Goal: Task Accomplishment & Management: Use online tool/utility

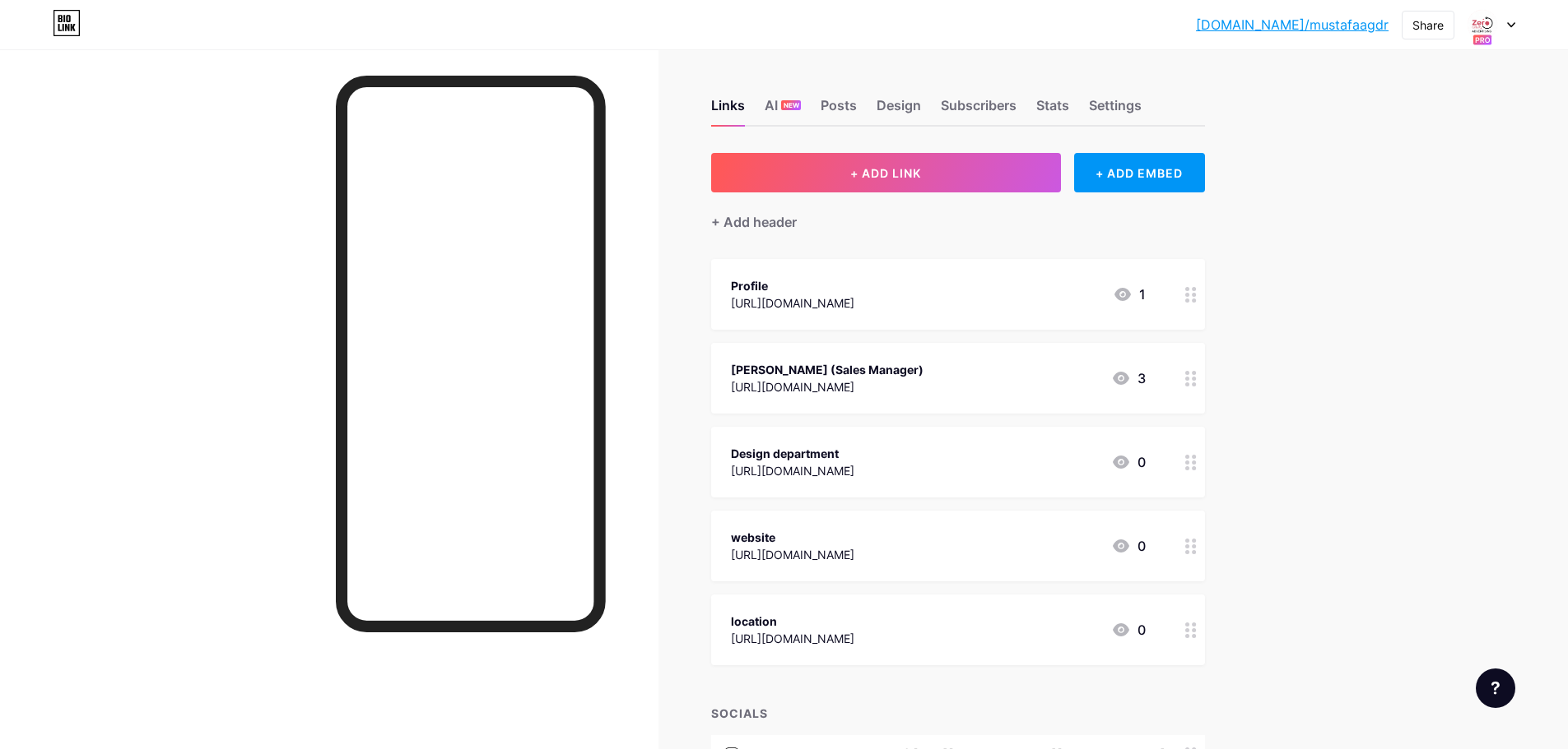
click at [1507, 23] on div at bounding box center [1491, 24] width 48 height 29
click at [1387, 192] on link "Account settings" at bounding box center [1412, 187] width 204 height 45
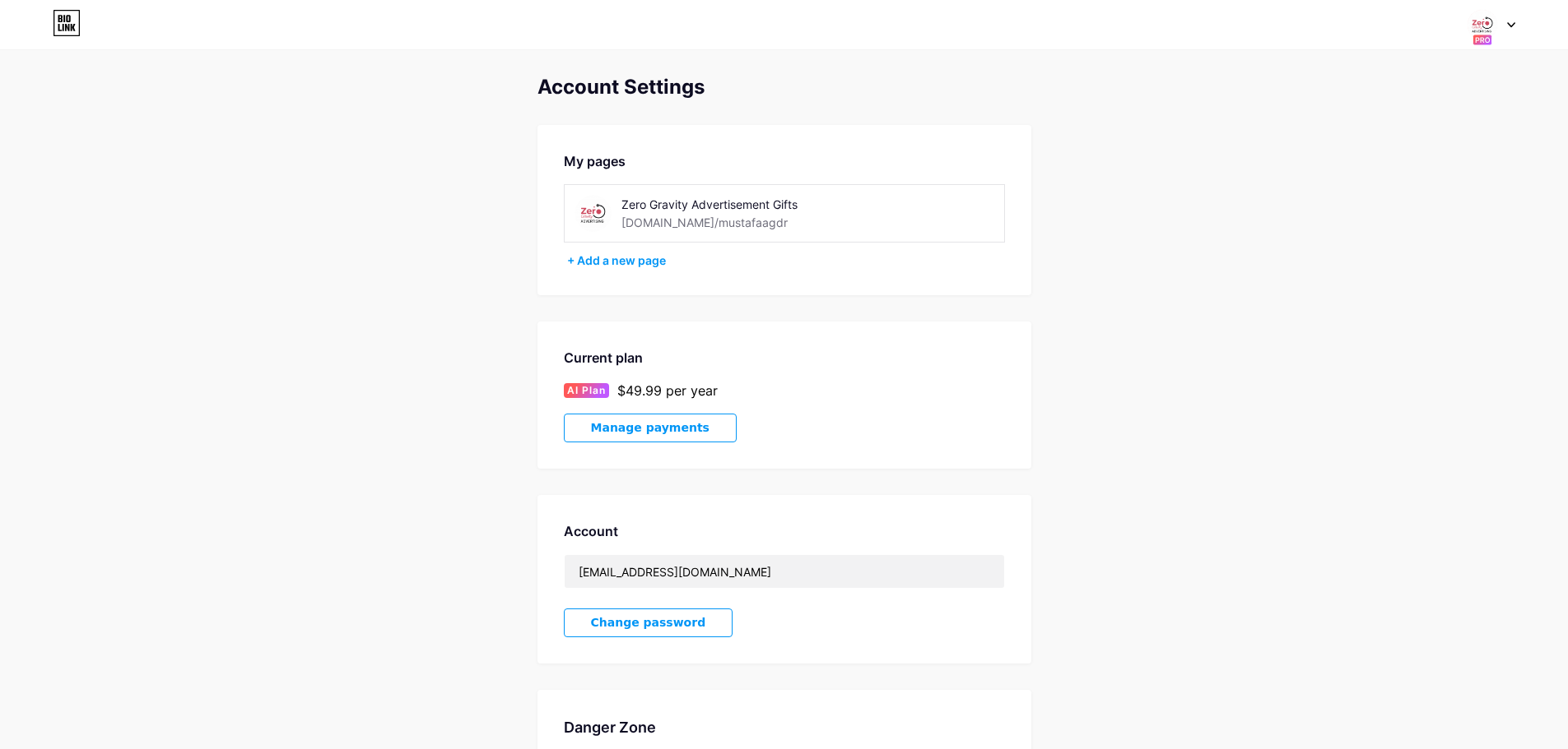
click at [675, 425] on span "Manage payments" at bounding box center [650, 428] width 118 height 14
click at [1505, 28] on div at bounding box center [1491, 24] width 48 height 29
click at [1356, 143] on div "+ Add a new page" at bounding box center [1414, 141] width 184 height 17
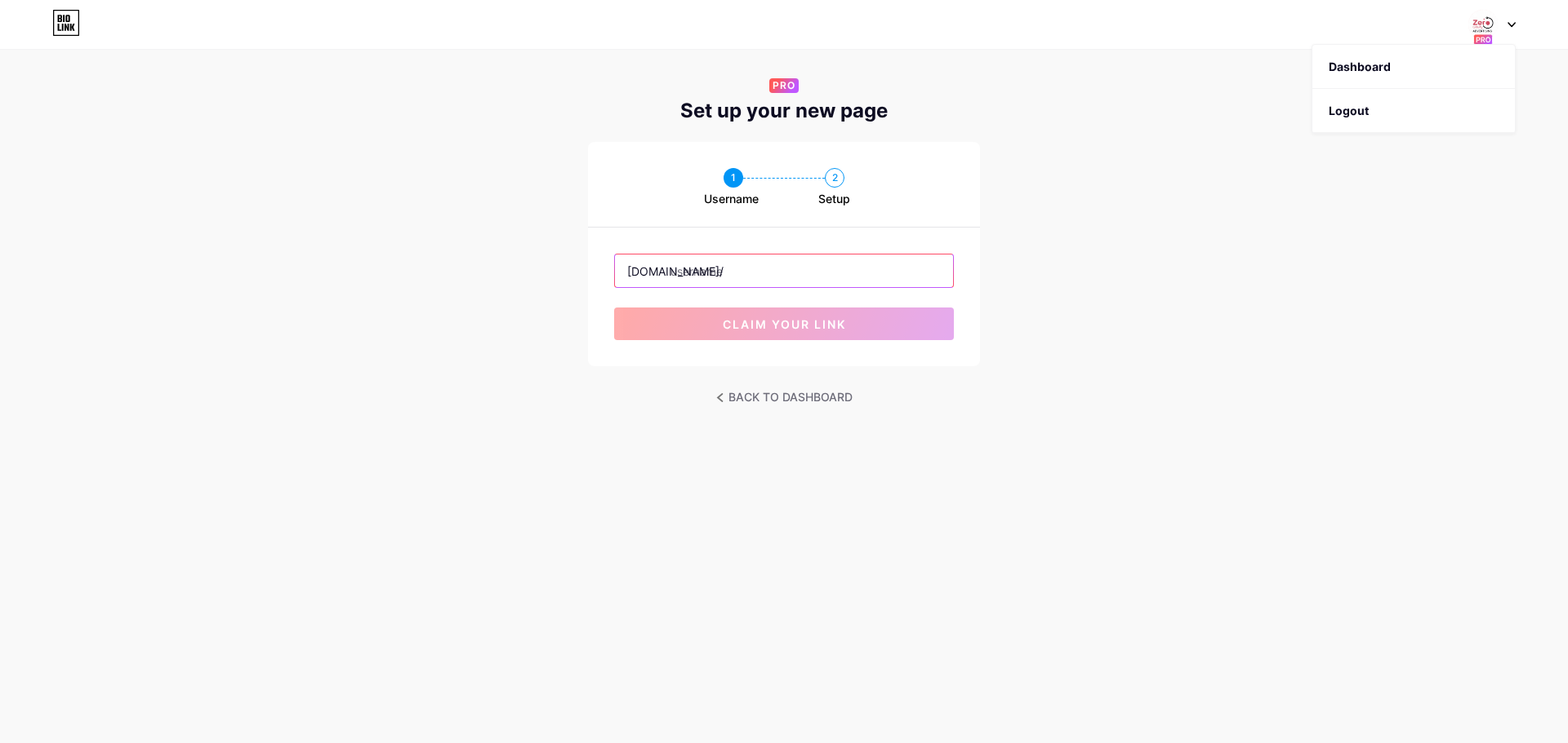
click at [744, 281] on input "text" at bounding box center [783, 271] width 338 height 33
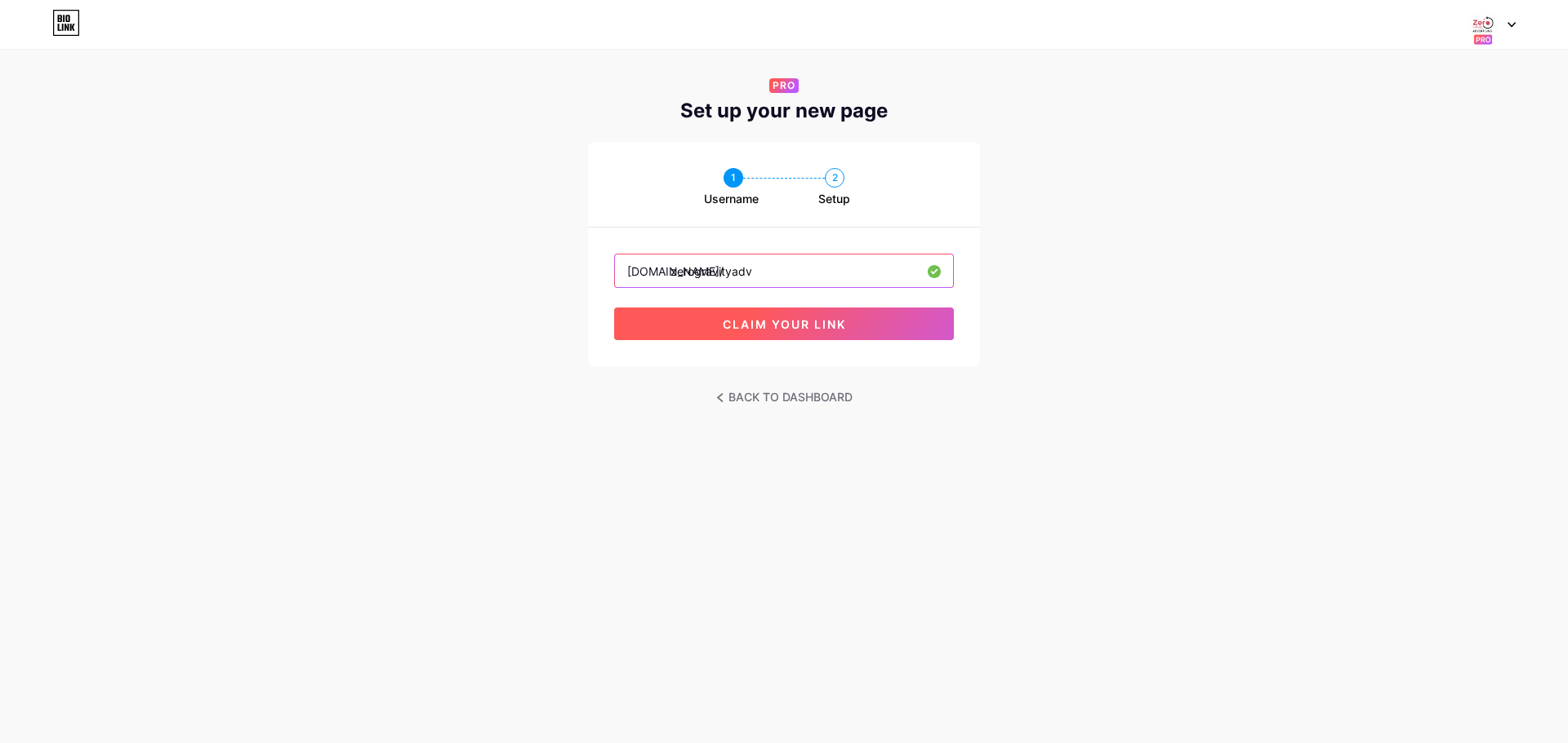
type input "zerogravityadv"
click at [791, 328] on span "claim your link" at bounding box center [784, 324] width 123 height 14
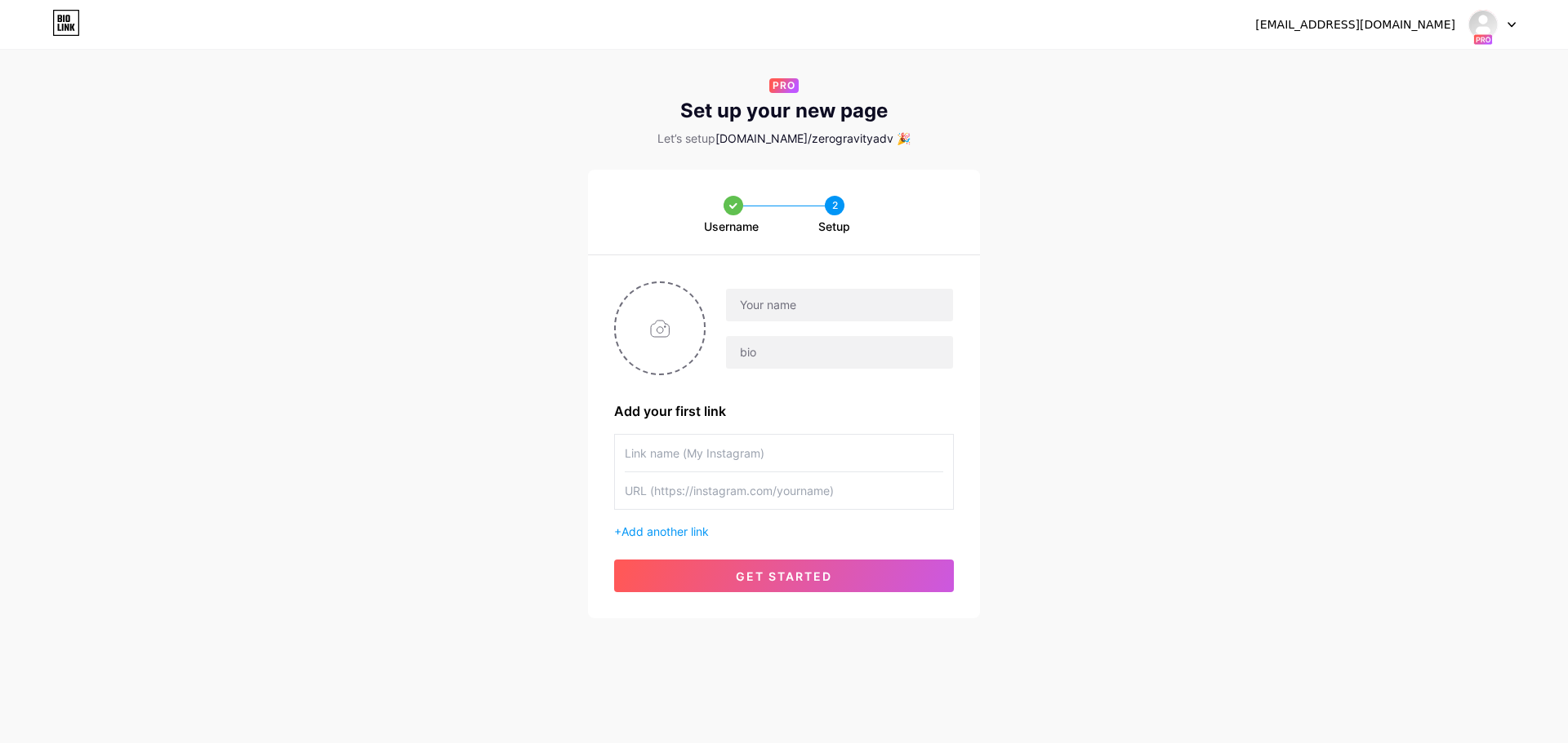
click at [1513, 24] on icon at bounding box center [1511, 25] width 7 height 4
click at [779, 309] on input "text" at bounding box center [839, 306] width 227 height 33
type input "O"
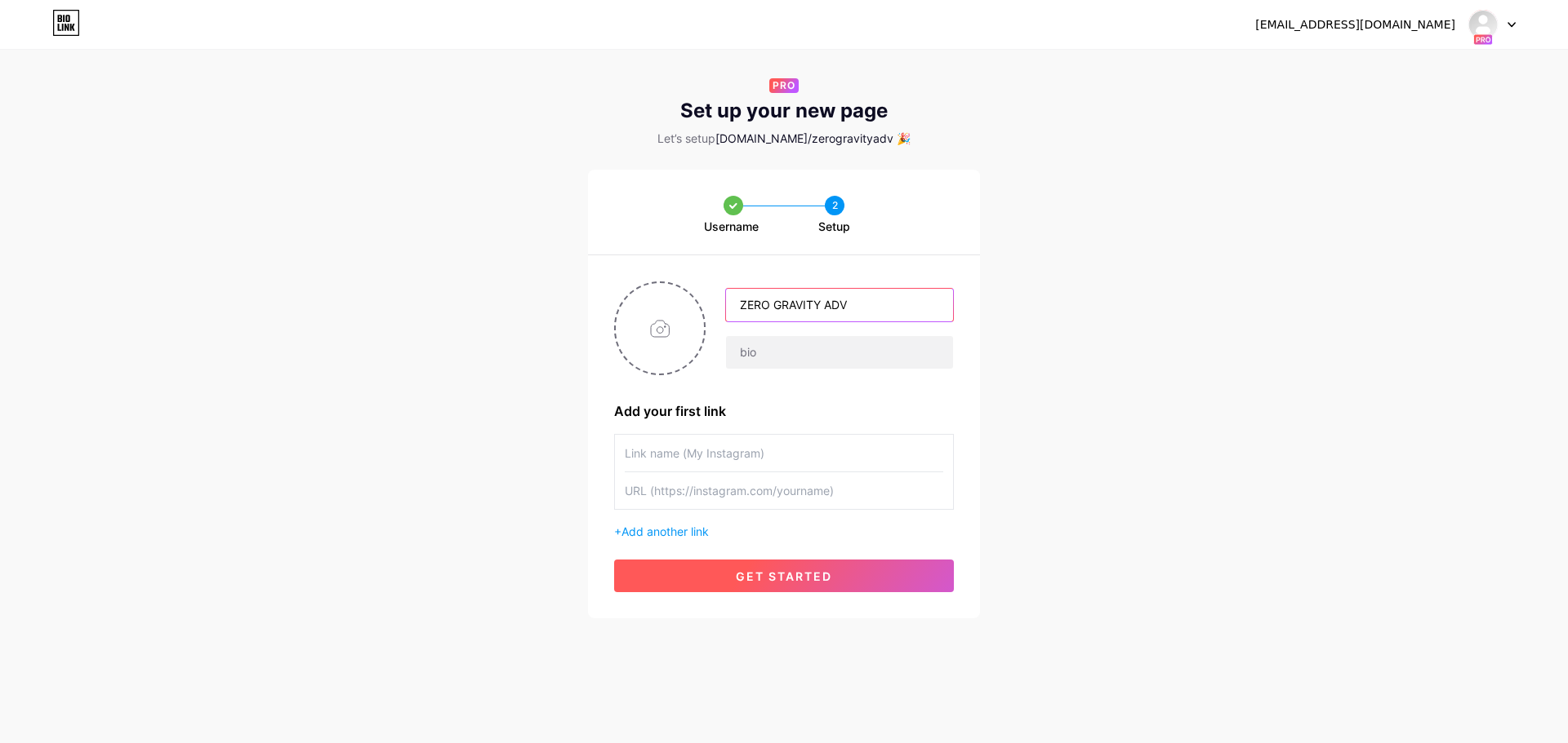
type input "ZERO GRAVITY ADV"
click at [750, 568] on button "get started" at bounding box center [783, 577] width 340 height 33
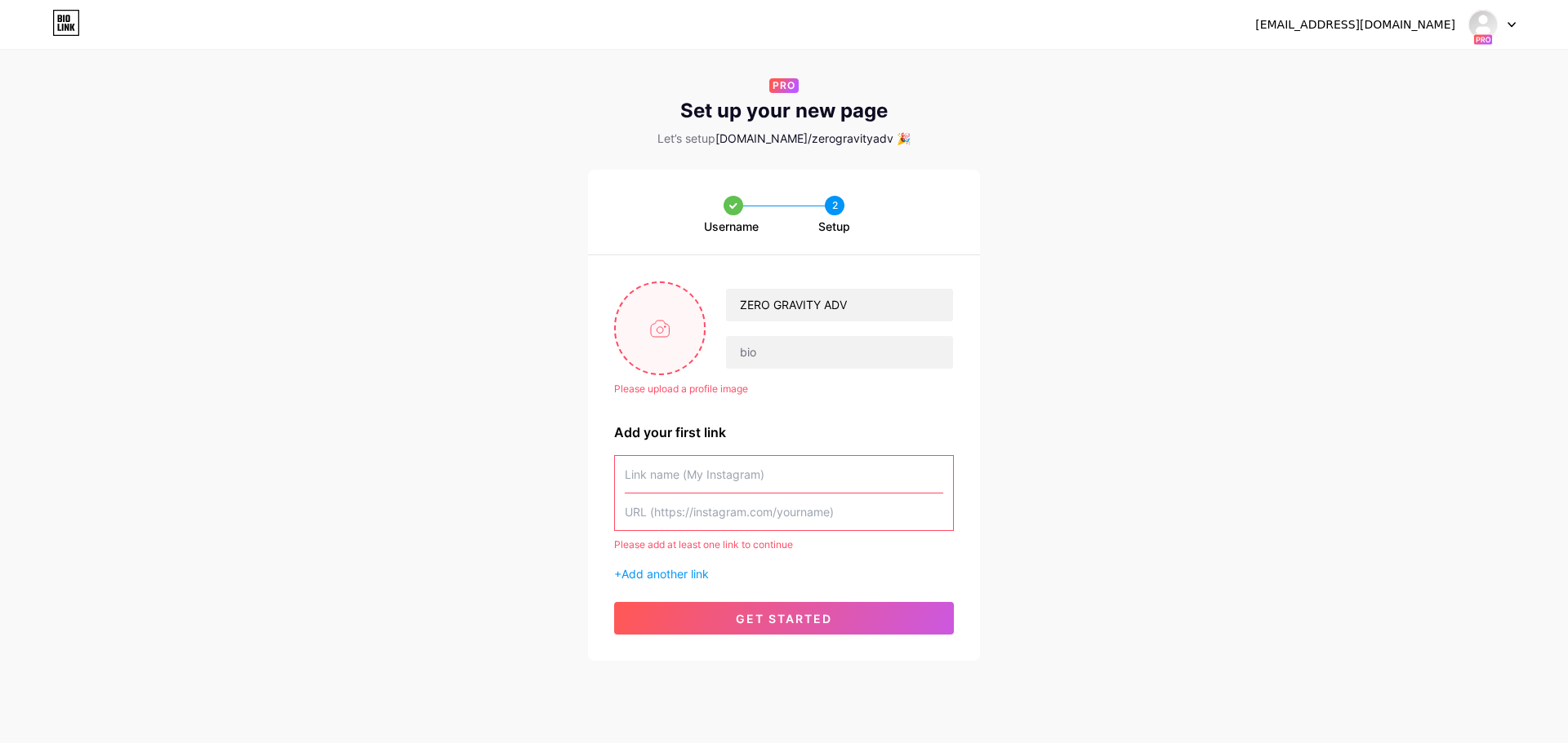
click at [660, 316] on input "file" at bounding box center [659, 329] width 88 height 91
type input "C:\fakepath\Untitled-2-01.jpg"
click at [683, 493] on input "text" at bounding box center [783, 512] width 318 height 37
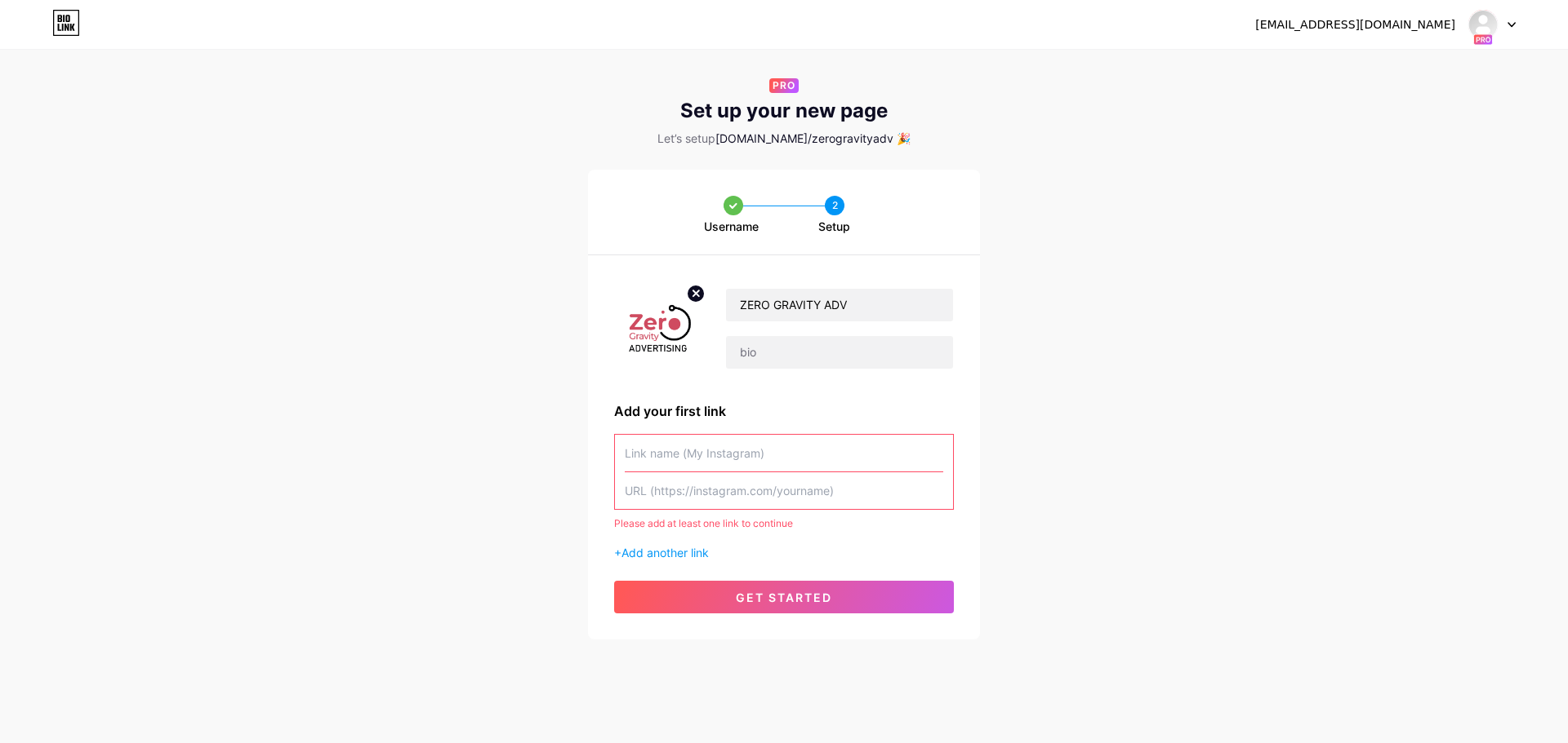
click at [676, 450] on input "text" at bounding box center [783, 454] width 318 height 37
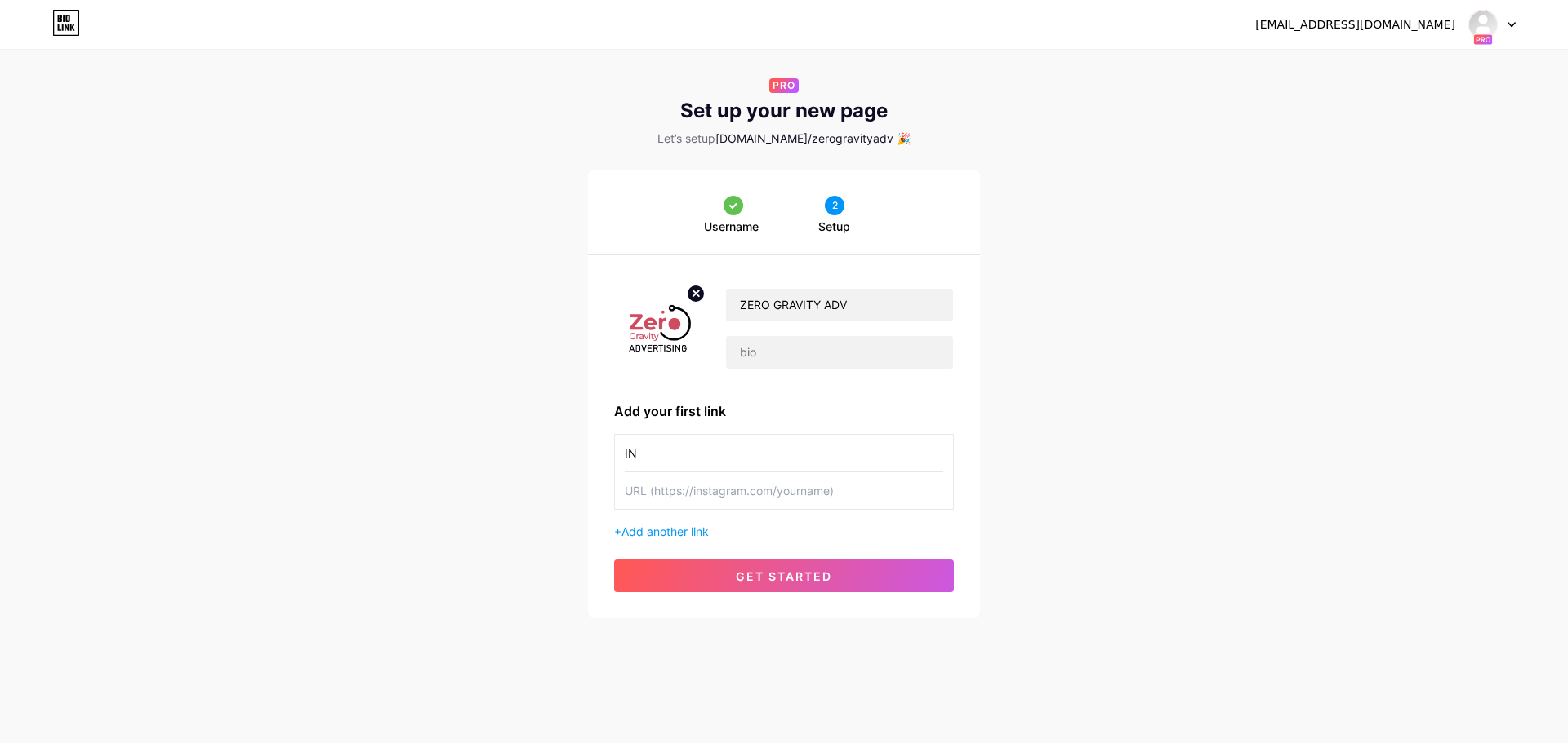
type input "I"
type input "هىسفش"
type input "Instagram"
click at [710, 501] on input "text" at bounding box center [783, 490] width 318 height 37
paste input "[URL][DOMAIN_NAME][DOMAIN_NAME]"
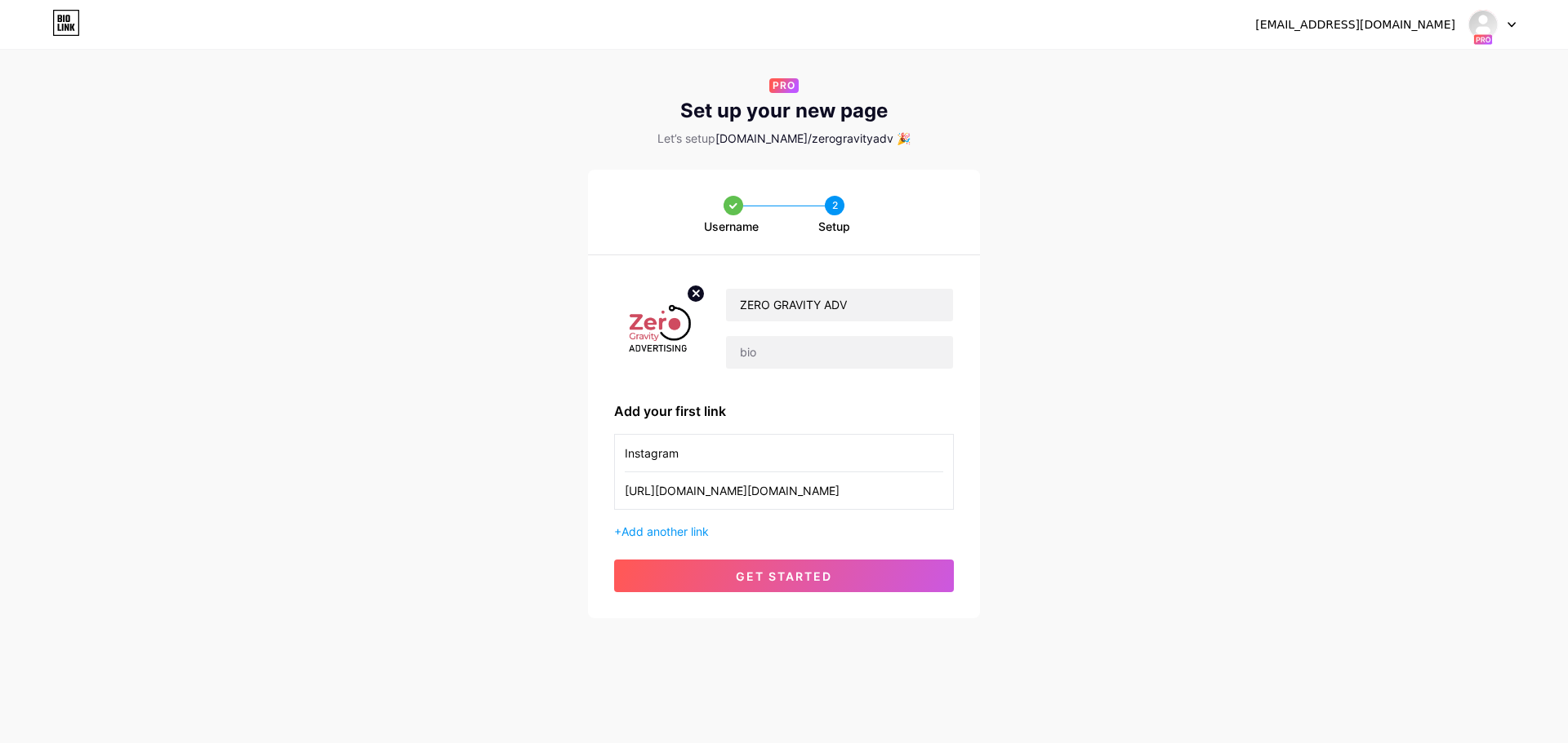
type input "[URL][DOMAIN_NAME][DOMAIN_NAME]"
drag, startPoint x: 743, startPoint y: 559, endPoint x: 753, endPoint y: 563, distance: 10.8
click at [744, 560] on div "ZERO GRAVITY ADV Add your first link Instagram https://www.instagram.com/0g.adv…" at bounding box center [783, 436] width 392 height 363
click at [757, 571] on span "get started" at bounding box center [784, 577] width 97 height 14
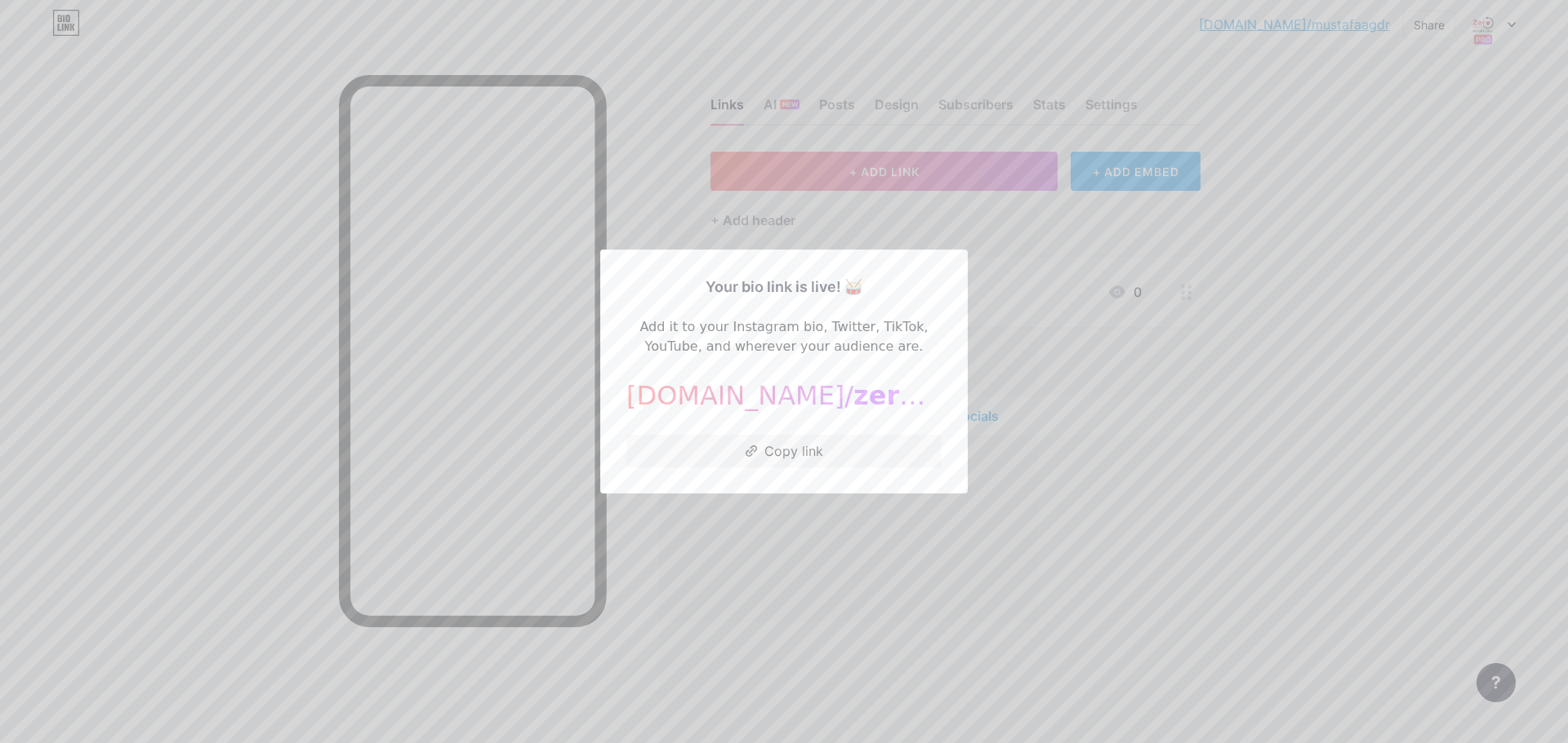
click at [955, 511] on div at bounding box center [784, 372] width 1568 height 743
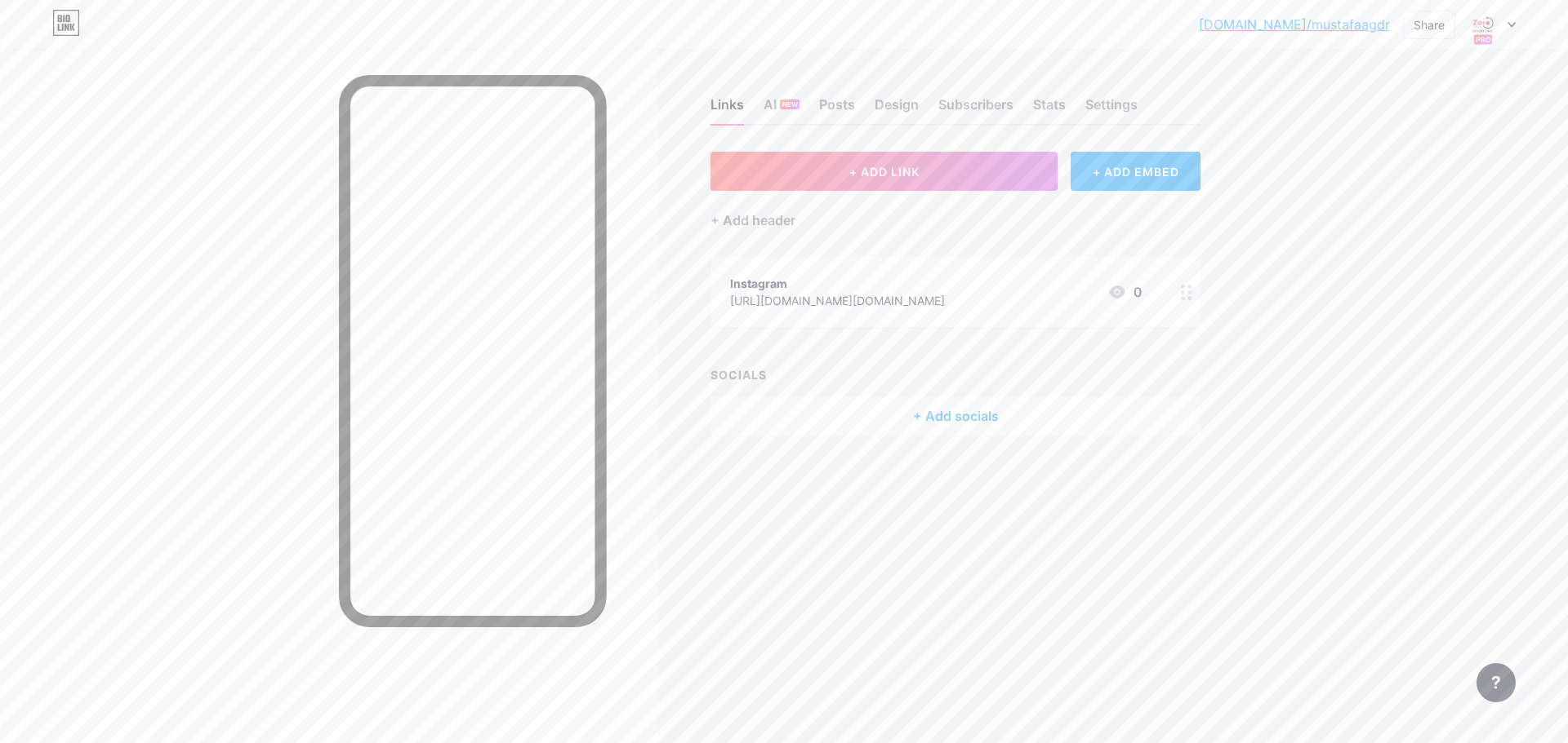
click at [1513, 27] on icon at bounding box center [1511, 25] width 8 height 6
click at [1432, 153] on div "[DOMAIN_NAME]/zerogravityadv" at bounding box center [1431, 159] width 143 height 13
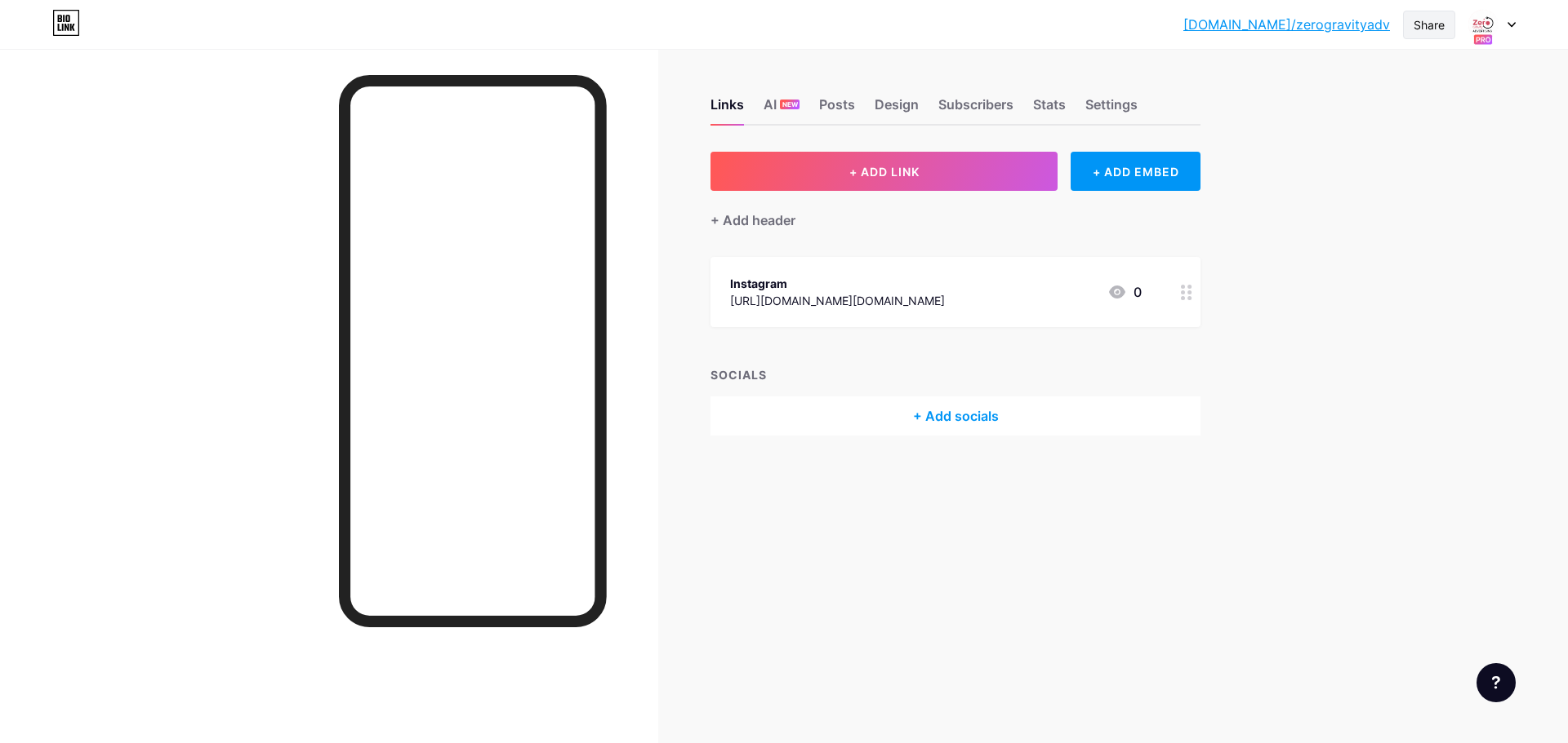
click at [1432, 27] on div "Share" at bounding box center [1429, 25] width 31 height 17
click at [1416, 131] on div "Get my QR code" at bounding box center [1332, 123] width 243 height 39
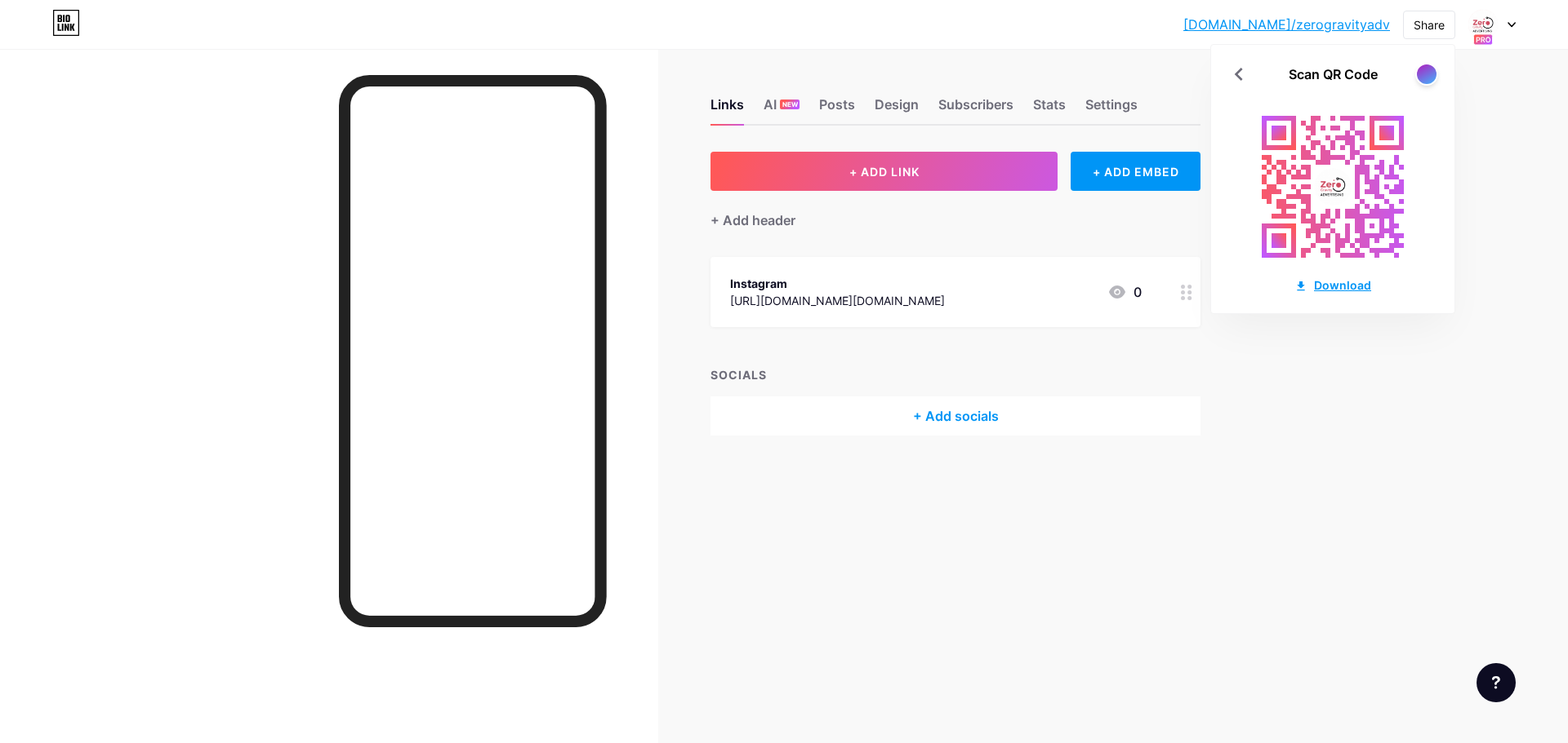
click at [1334, 290] on div "Download" at bounding box center [1332, 285] width 76 height 17
click at [1475, 106] on div "[DOMAIN_NAME]/zerogr... [DOMAIN_NAME]/zerogravityadv Share Scan QR Code Downloa…" at bounding box center [784, 372] width 1568 height 743
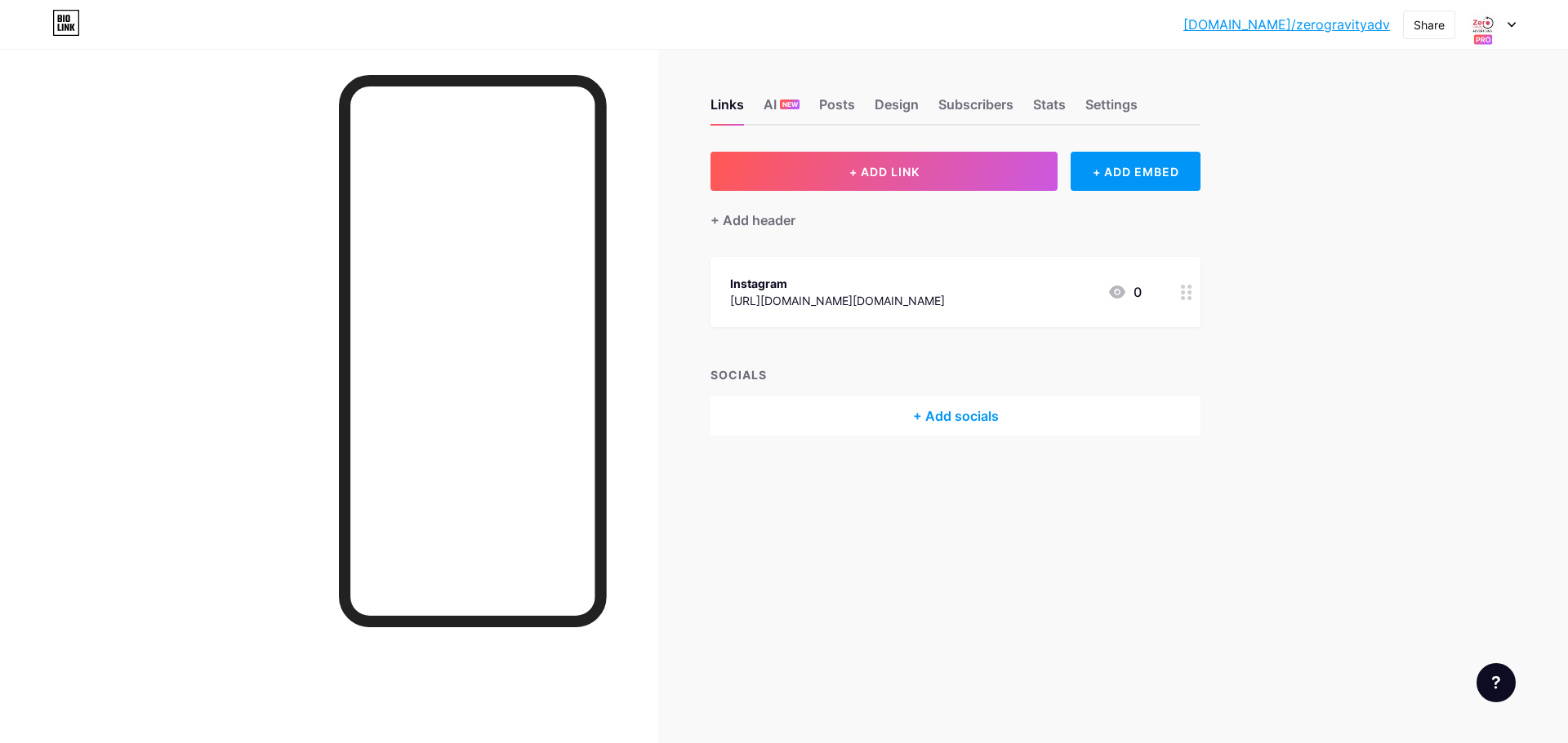
click at [1508, 31] on div at bounding box center [1492, 24] width 47 height 29
click at [1264, 225] on div "Links AI NEW Posts Design Subscribers Stats Settings + ADD LINK + ADD EMBED + A…" at bounding box center [634, 283] width 1269 height 468
